Goal: Task Accomplishment & Management: Use online tool/utility

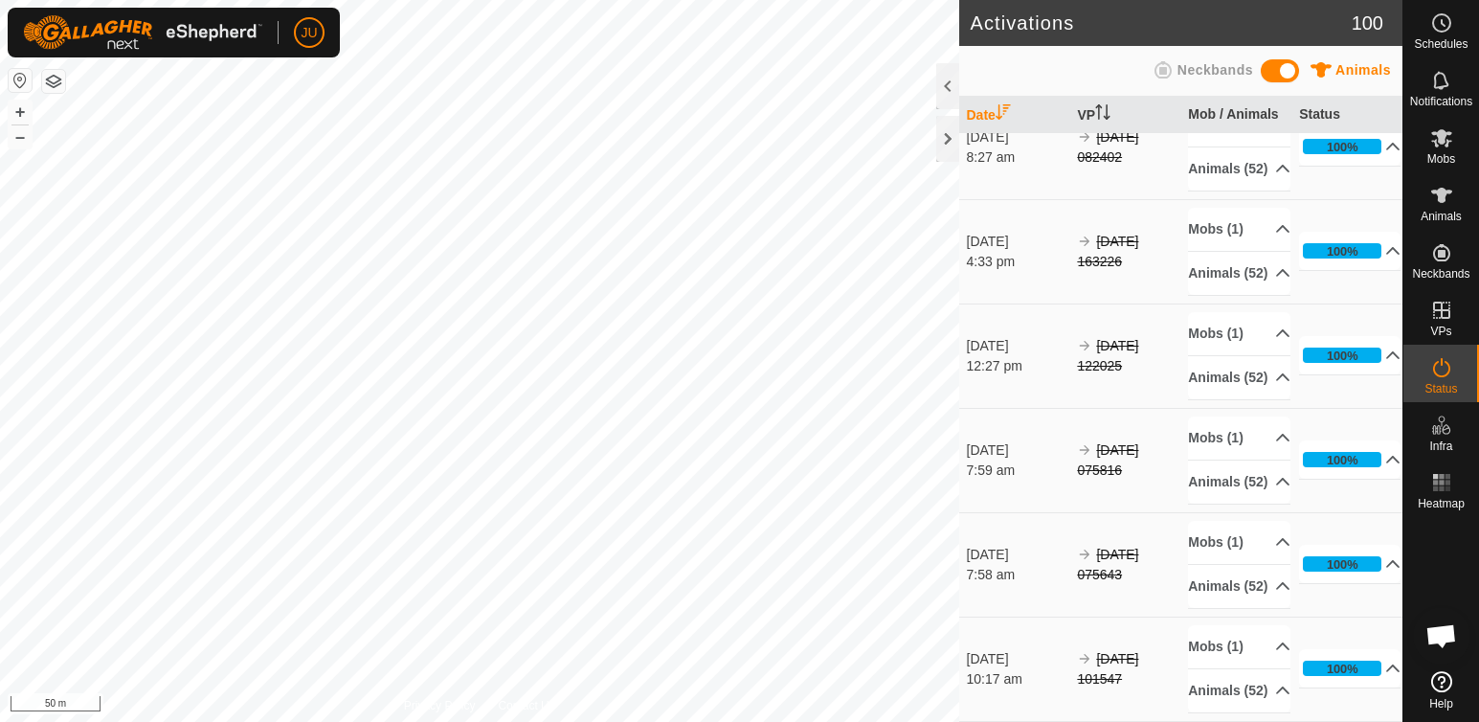
scroll to position [11815, 0]
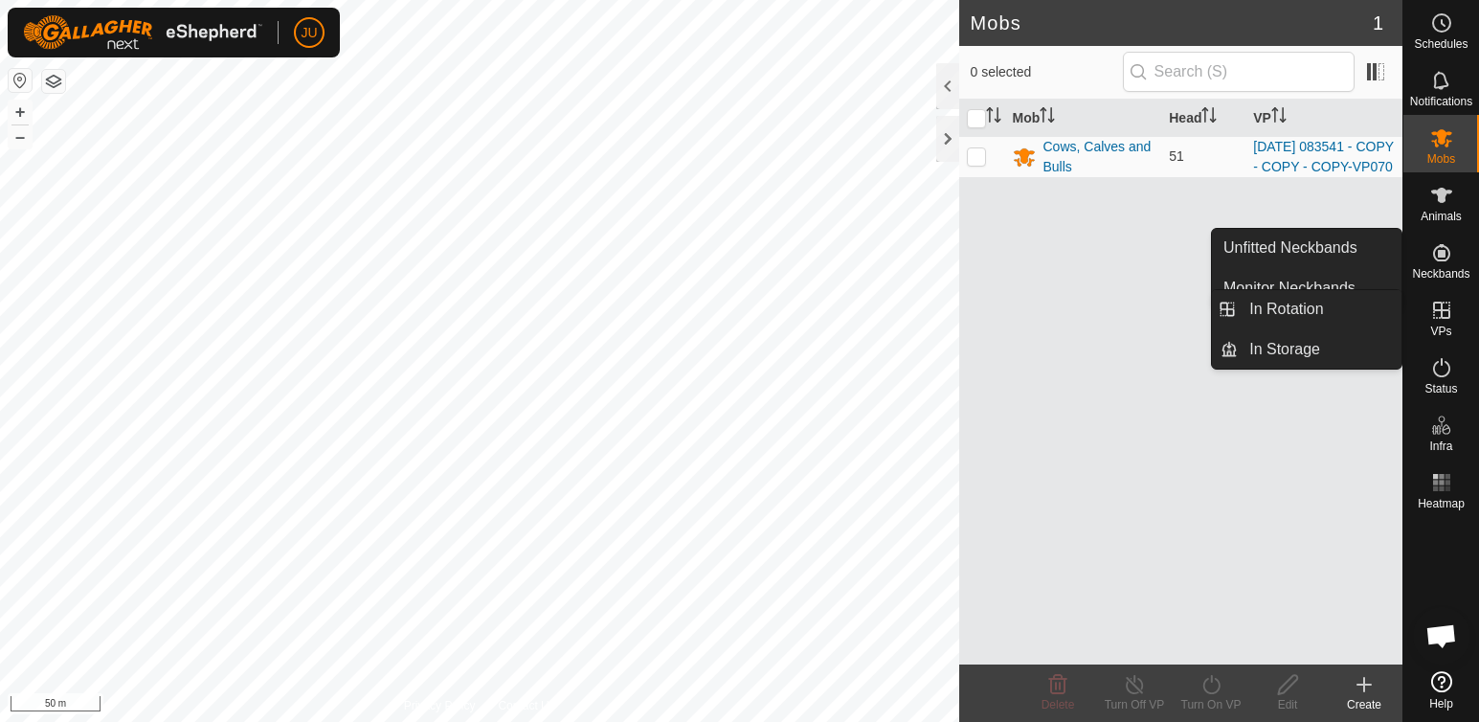
click at [1444, 308] on icon at bounding box center [1441, 310] width 23 height 23
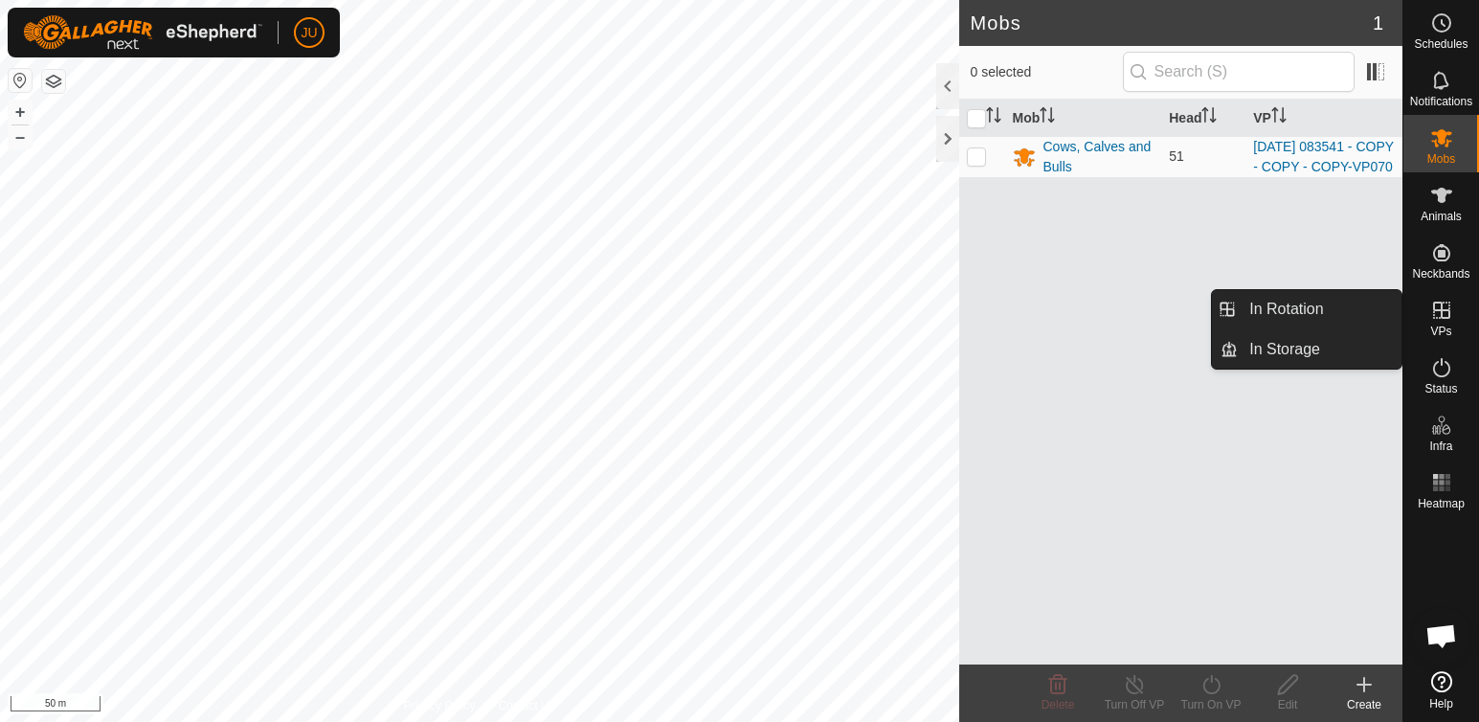
click at [1442, 313] on icon at bounding box center [1441, 310] width 17 height 17
click at [1278, 299] on link "In Rotation" at bounding box center [1320, 309] width 164 height 38
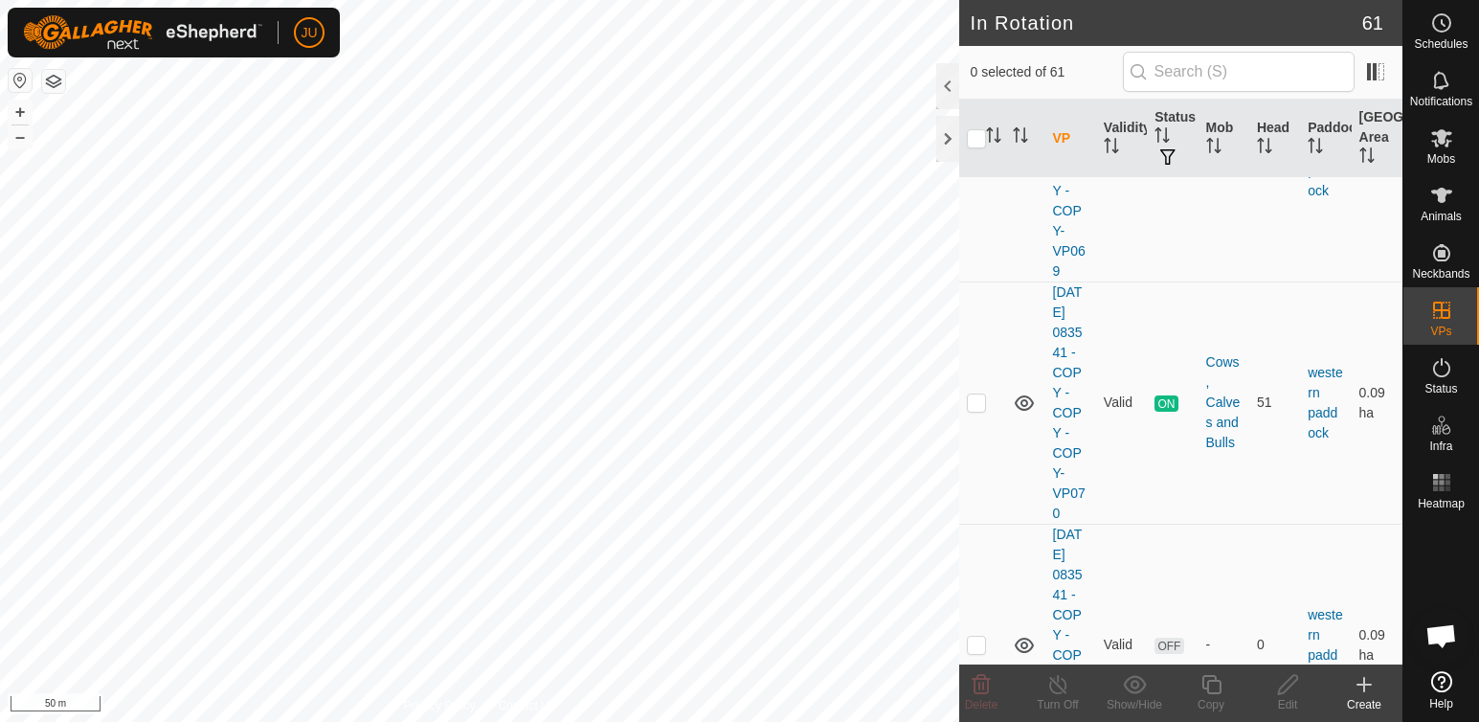
scroll to position [15509, 0]
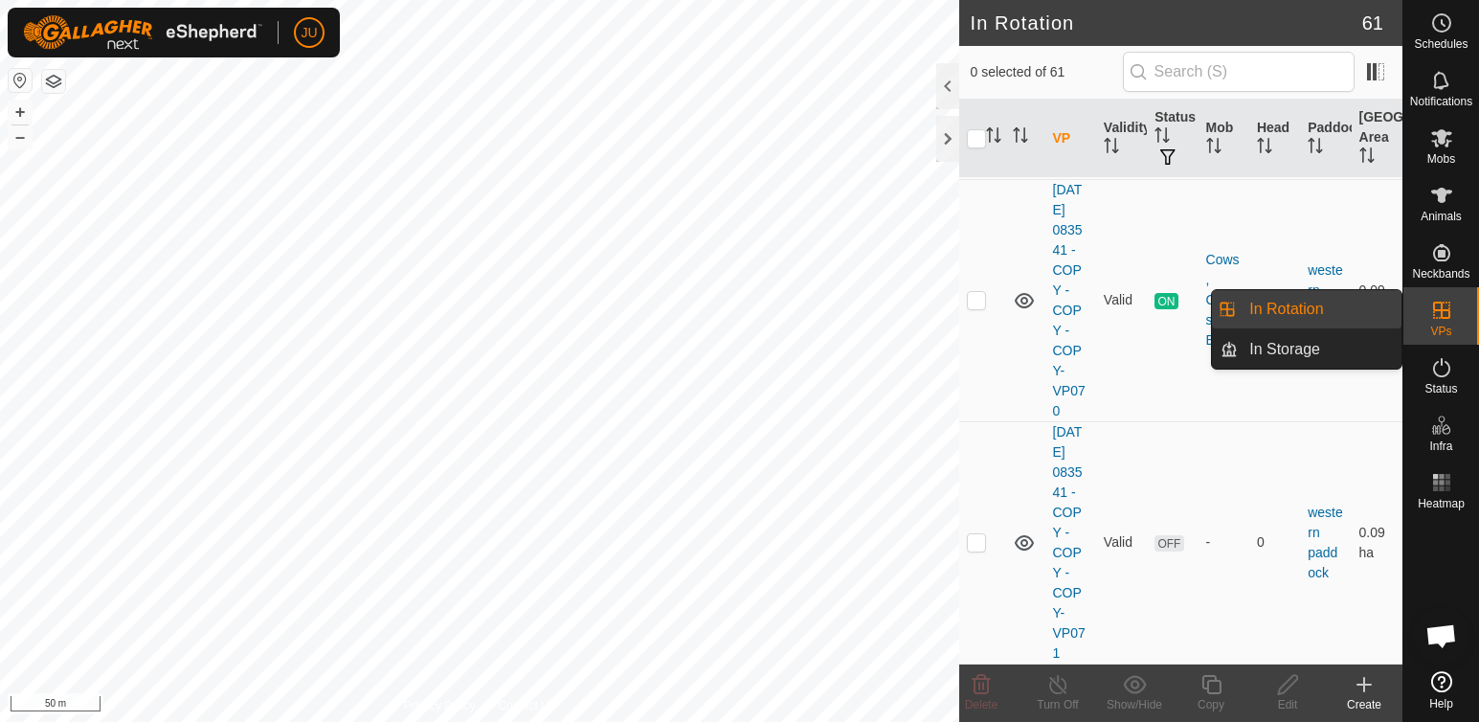
click at [1299, 308] on link "In Rotation" at bounding box center [1320, 309] width 164 height 38
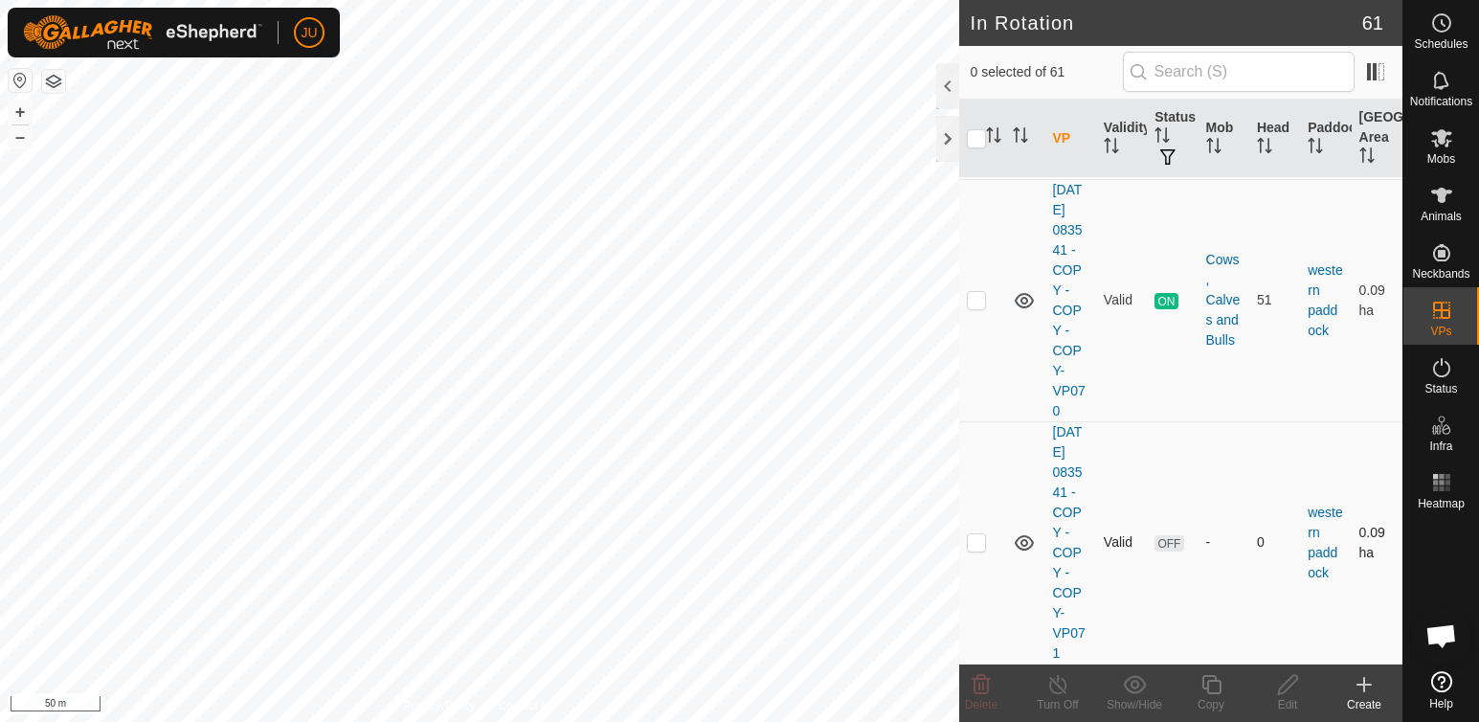
click at [976, 536] on p-checkbox at bounding box center [976, 541] width 19 height 15
checkbox input "true"
click at [1207, 684] on icon at bounding box center [1211, 684] width 19 height 19
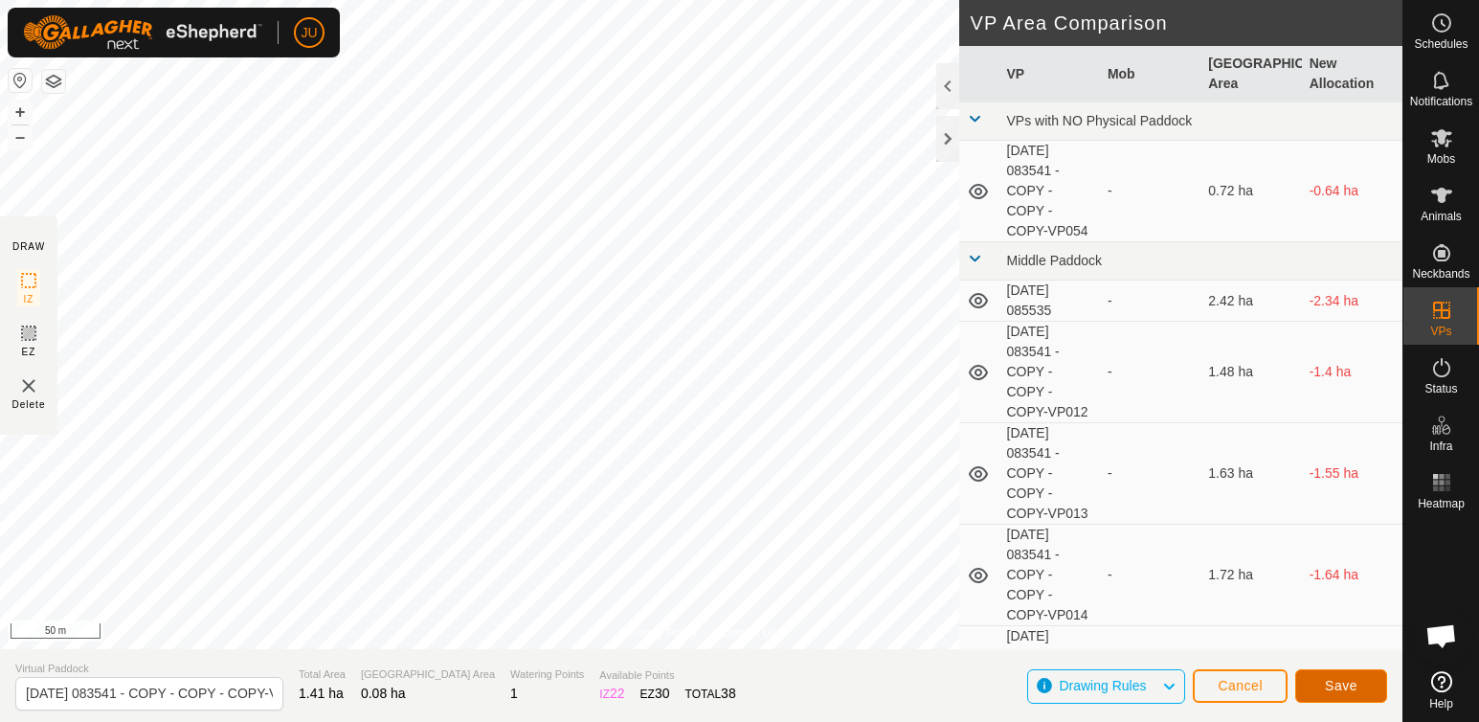
click at [1340, 688] on span "Save" at bounding box center [1341, 685] width 33 height 15
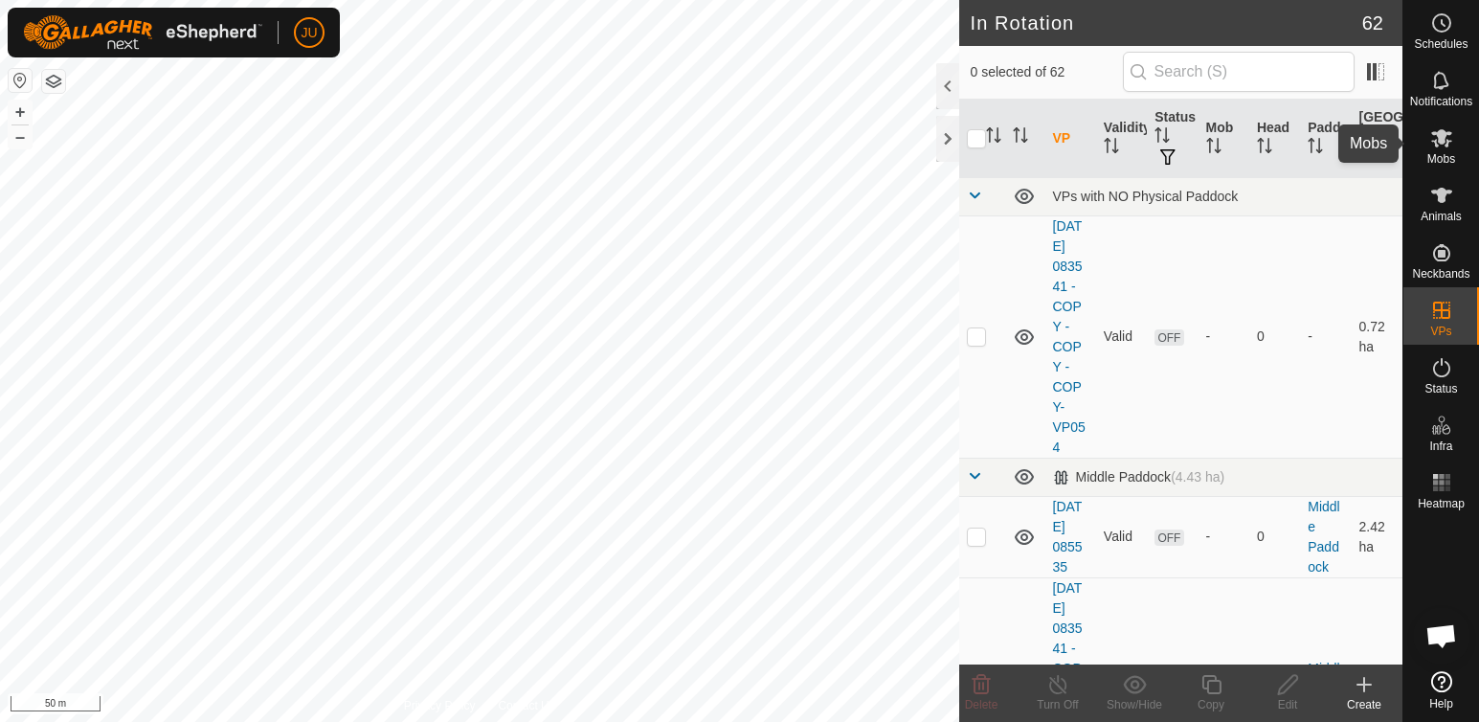
click at [1443, 139] on icon at bounding box center [1441, 138] width 21 height 18
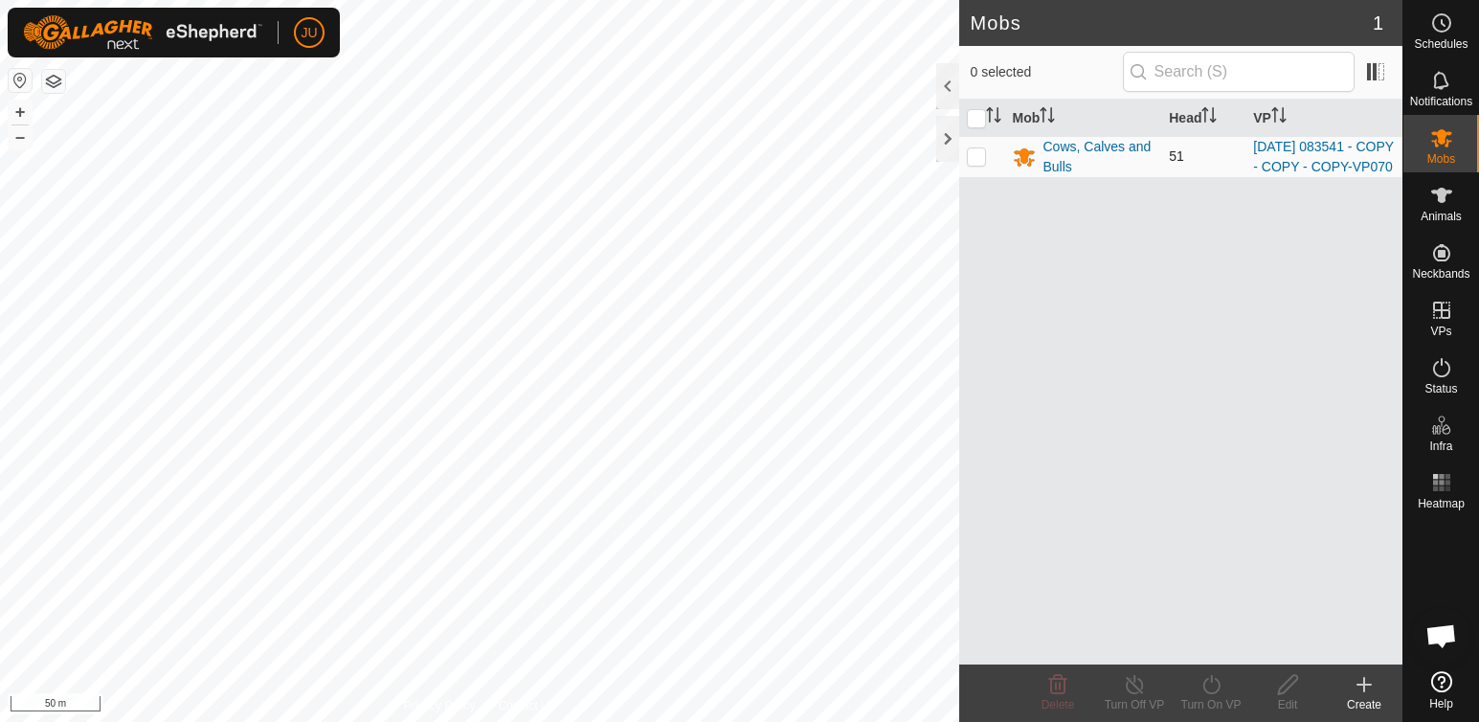
click at [975, 164] on p-checkbox at bounding box center [976, 155] width 19 height 15
checkbox input "true"
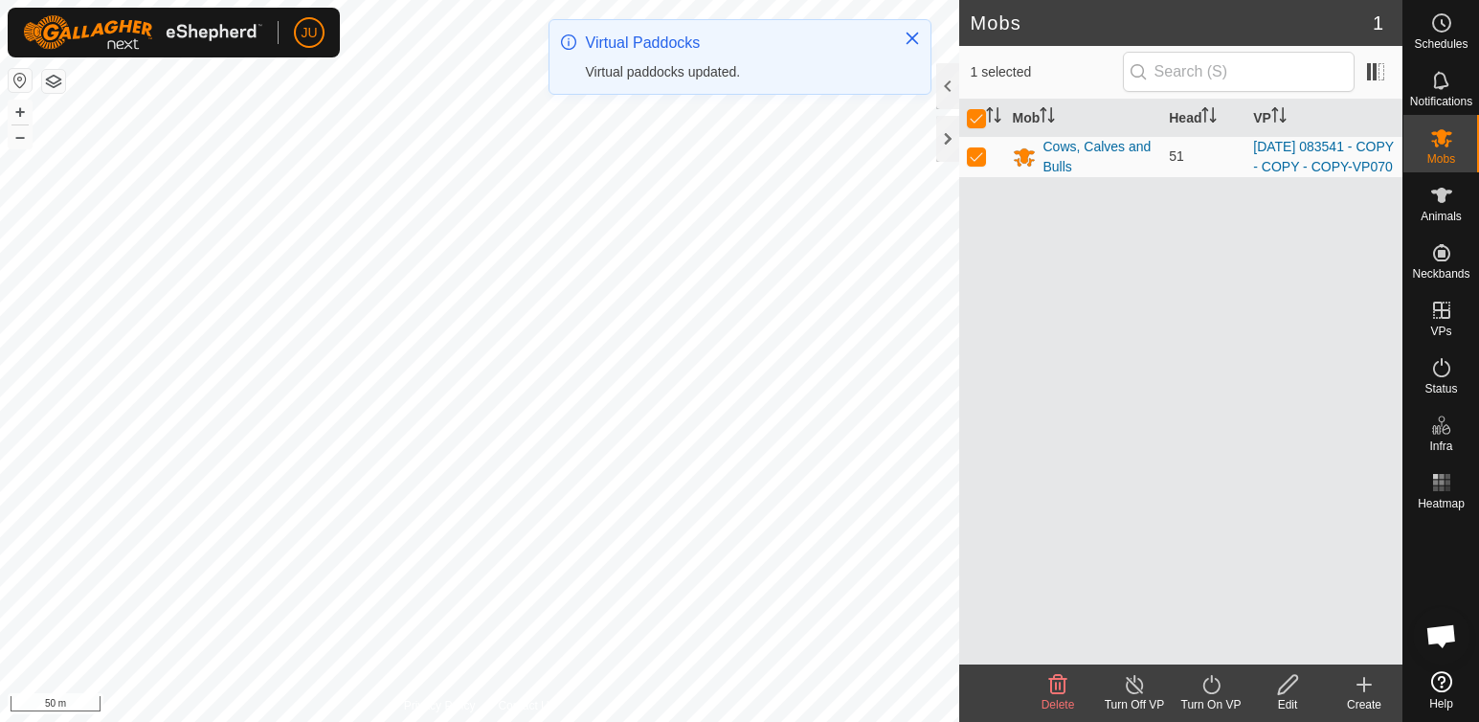
click at [1209, 685] on icon at bounding box center [1212, 684] width 24 height 23
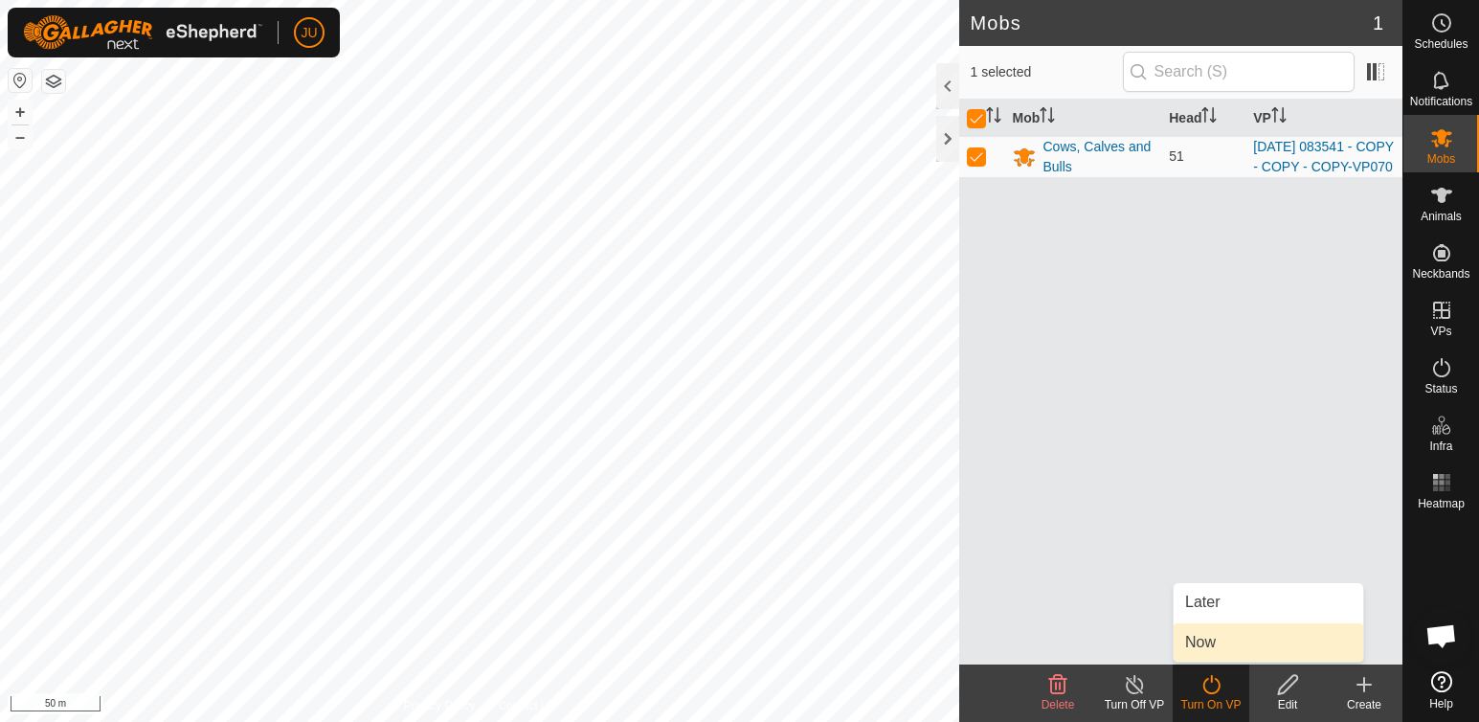
click at [1207, 644] on link "Now" at bounding box center [1269, 642] width 190 height 38
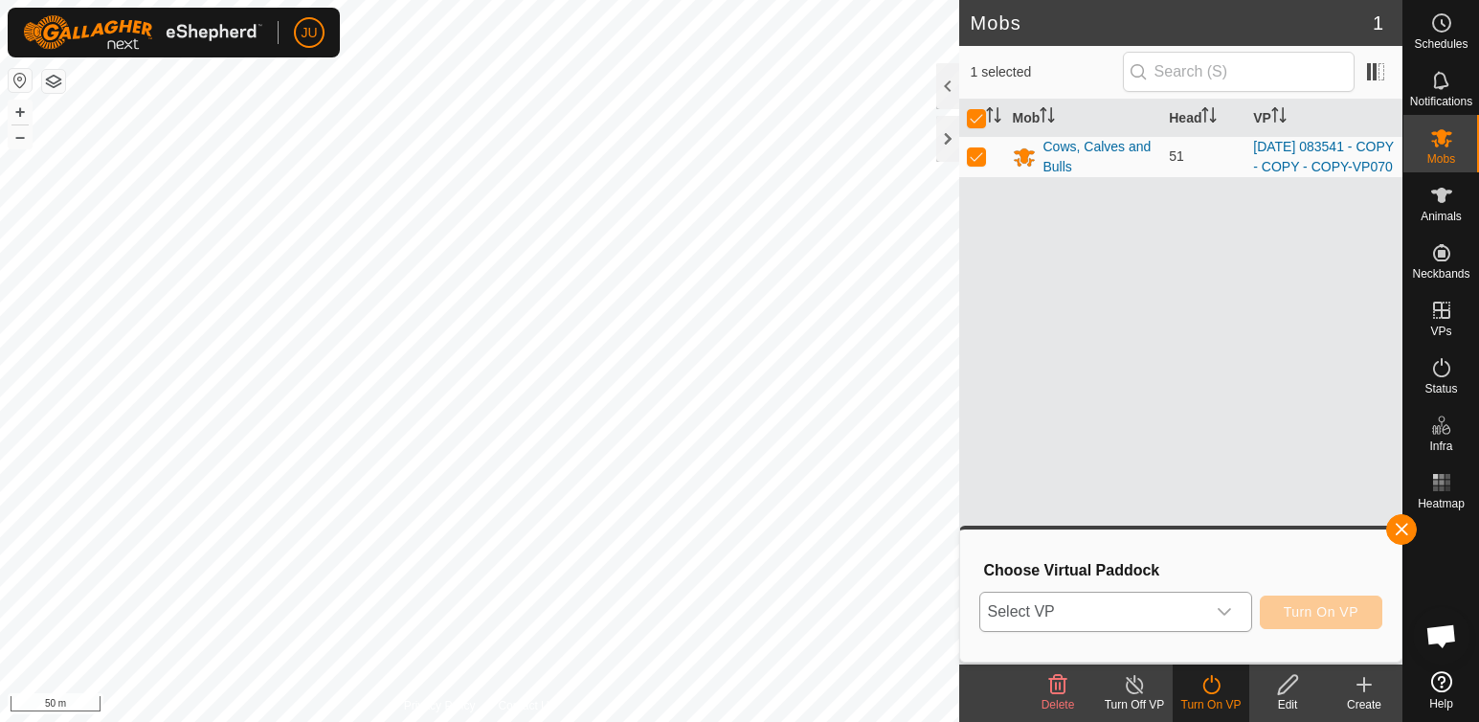
click at [1231, 615] on icon "dropdown trigger" at bounding box center [1224, 611] width 15 height 15
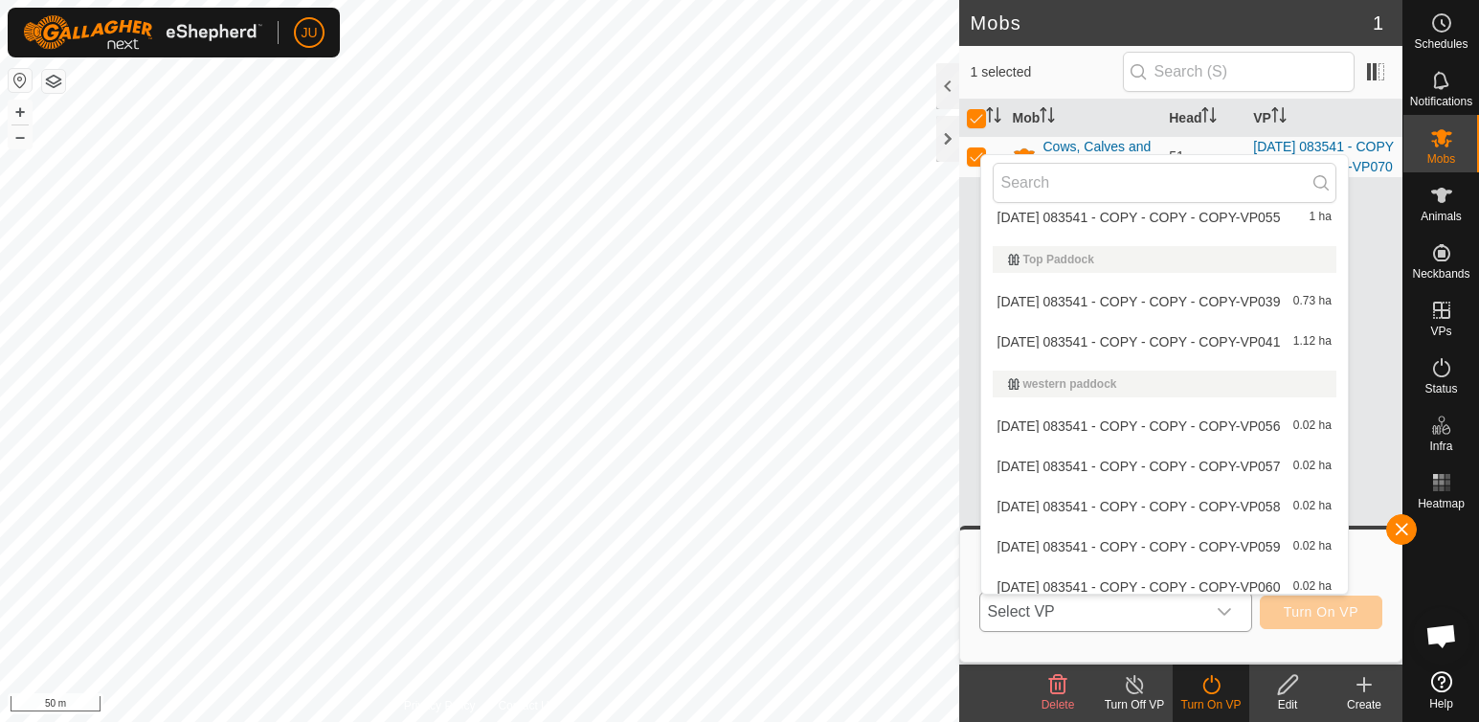
scroll to position [2285, 0]
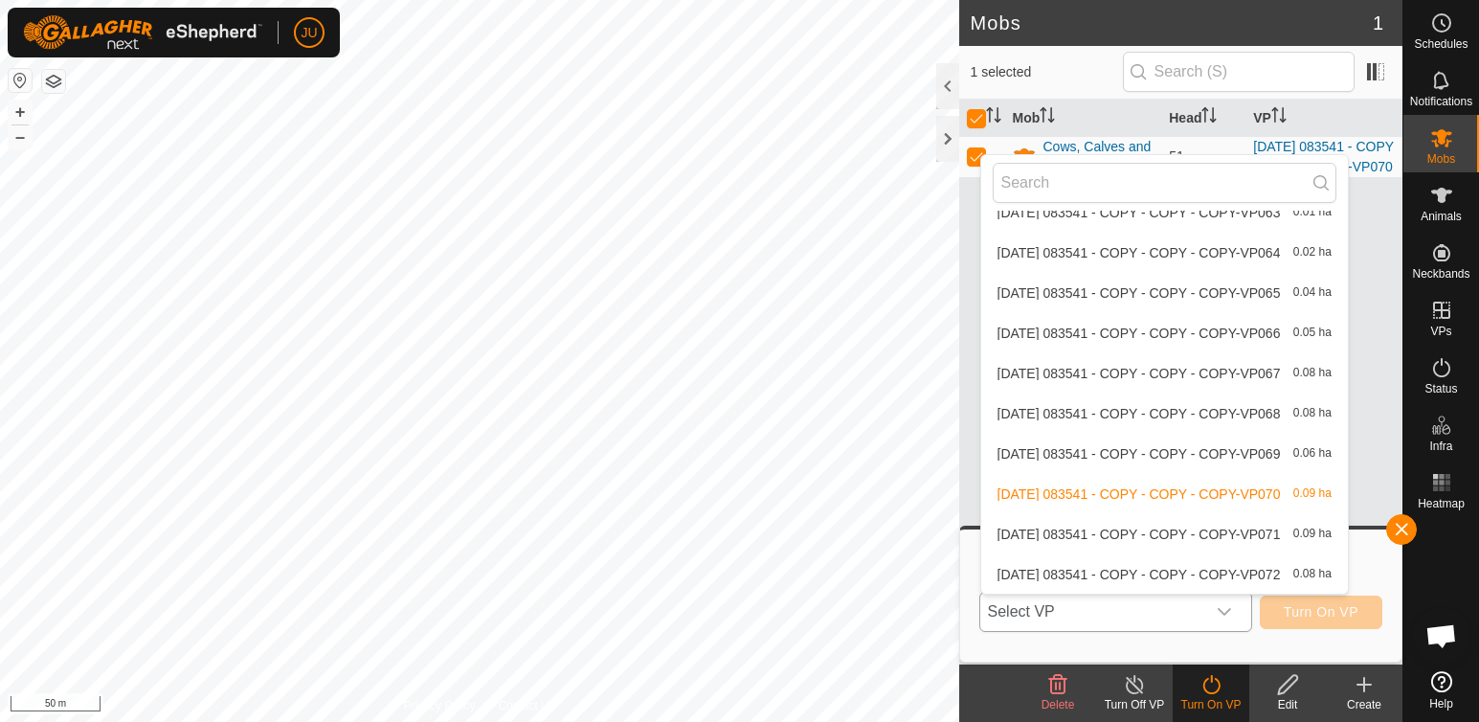
click at [1099, 569] on li "[DATE] 083541 - COPY - COPY - COPY-VP072 0.08 ha" at bounding box center [1164, 574] width 367 height 38
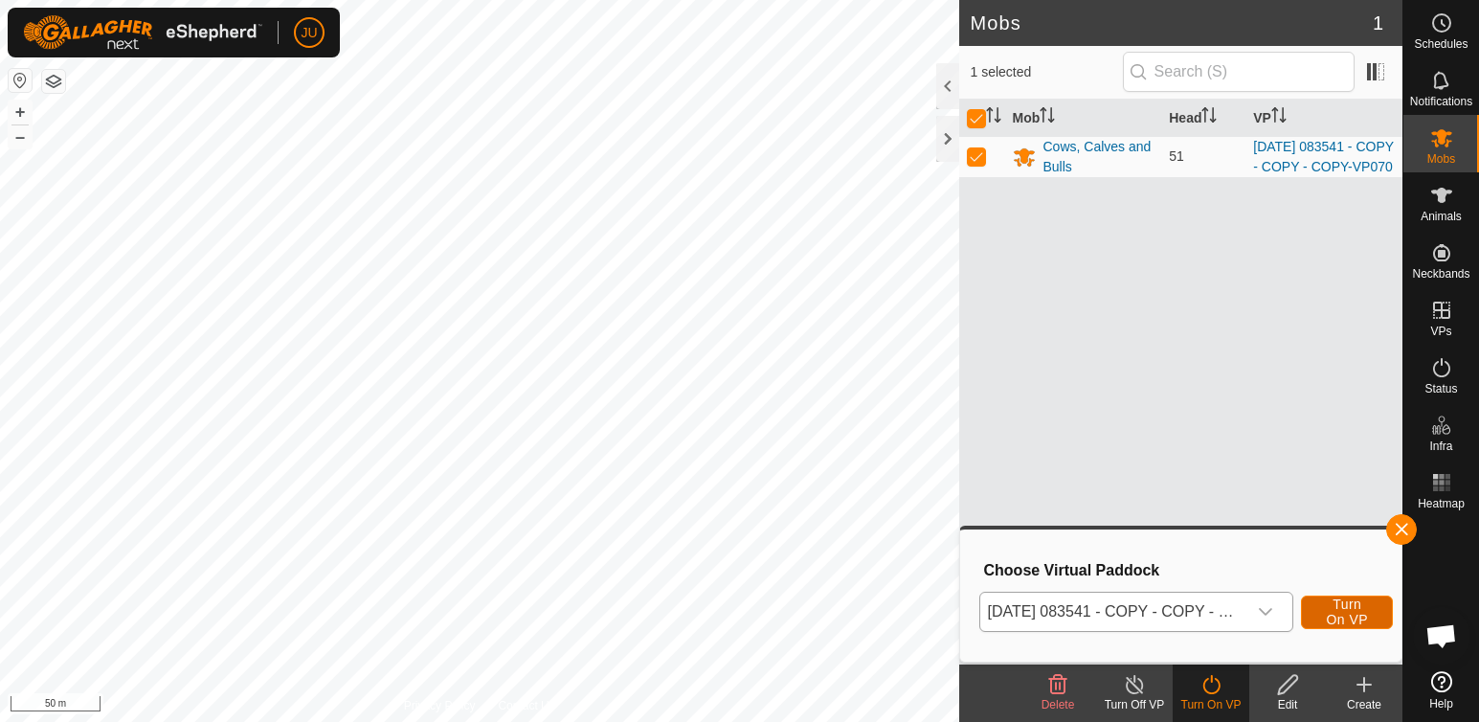
click at [1350, 608] on span "Turn On VP" at bounding box center [1347, 612] width 44 height 31
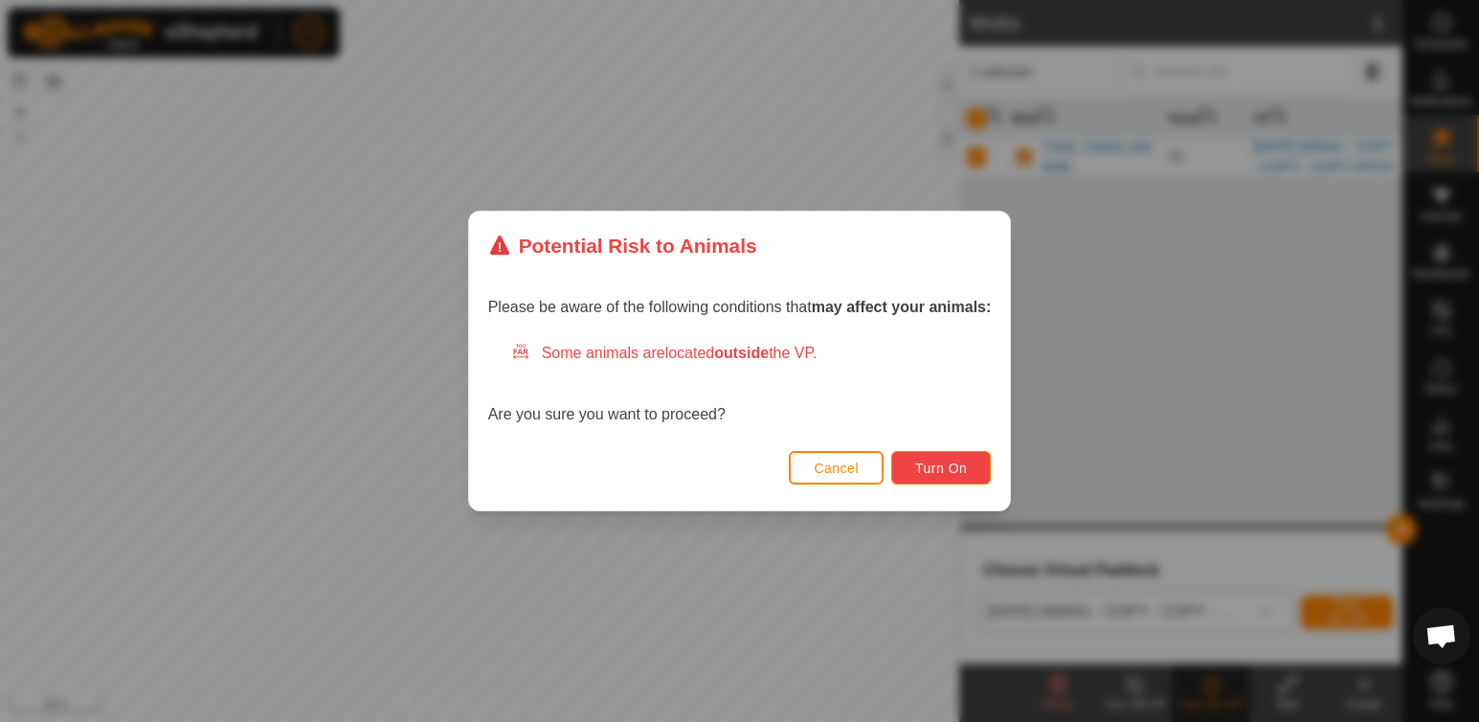
click at [946, 467] on span "Turn On" at bounding box center [941, 468] width 52 height 15
